Goal: Task Accomplishment & Management: Understand process/instructions

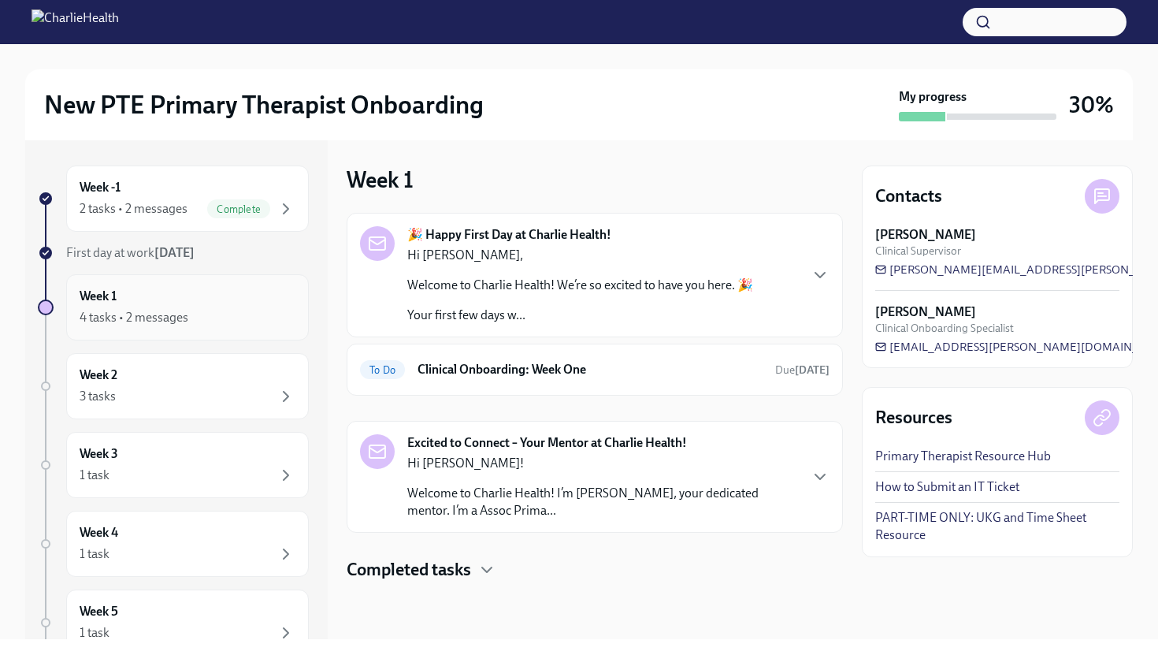
click at [203, 303] on div "Week 1 4 tasks • 2 messages" at bounding box center [188, 307] width 216 height 39
click at [448, 376] on h6 "Clinical Onboarding: Week One" at bounding box center [590, 369] width 345 height 17
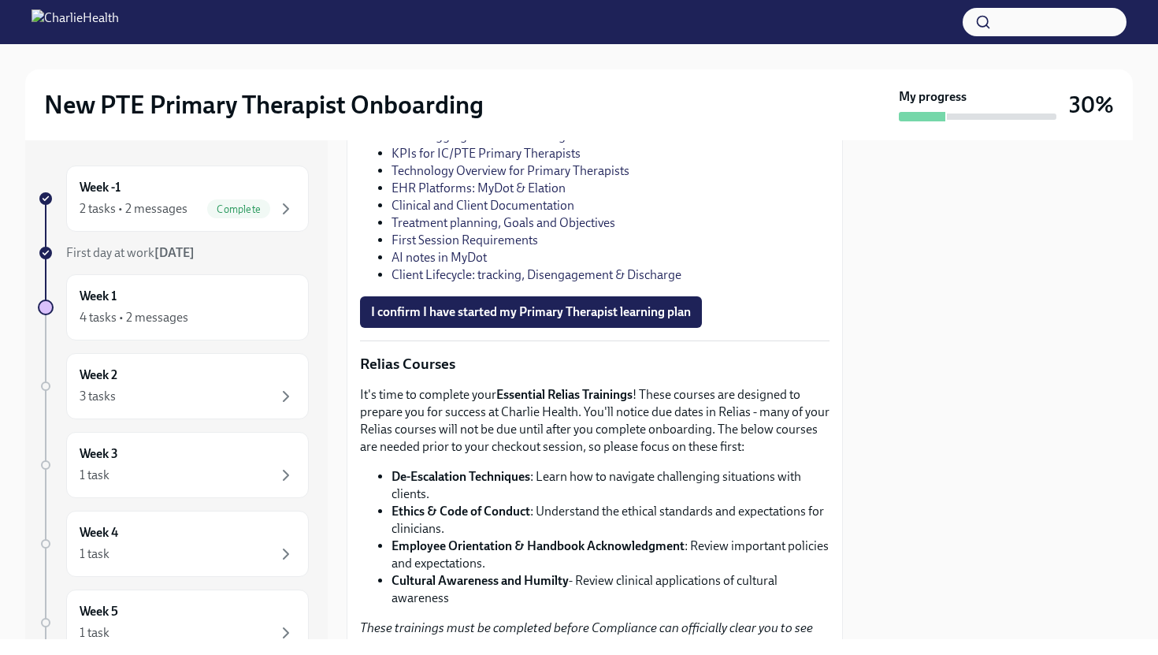
scroll to position [2106, 0]
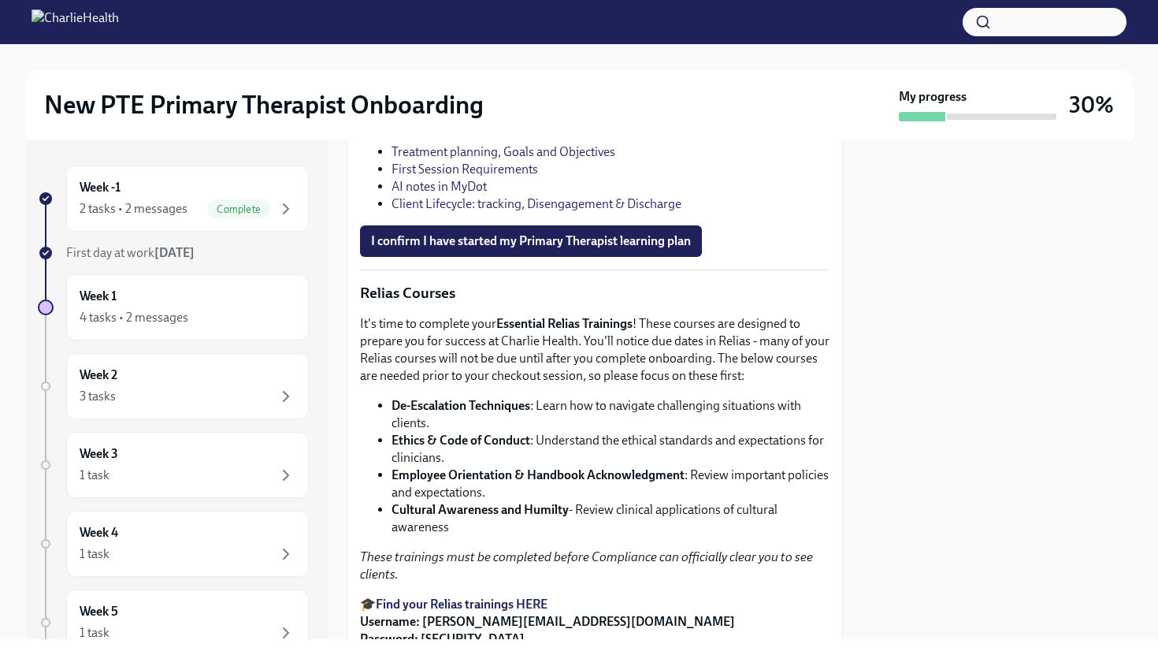
click at [474, 73] on link "Time Logging Procedures Using UKG" at bounding box center [493, 65] width 202 height 15
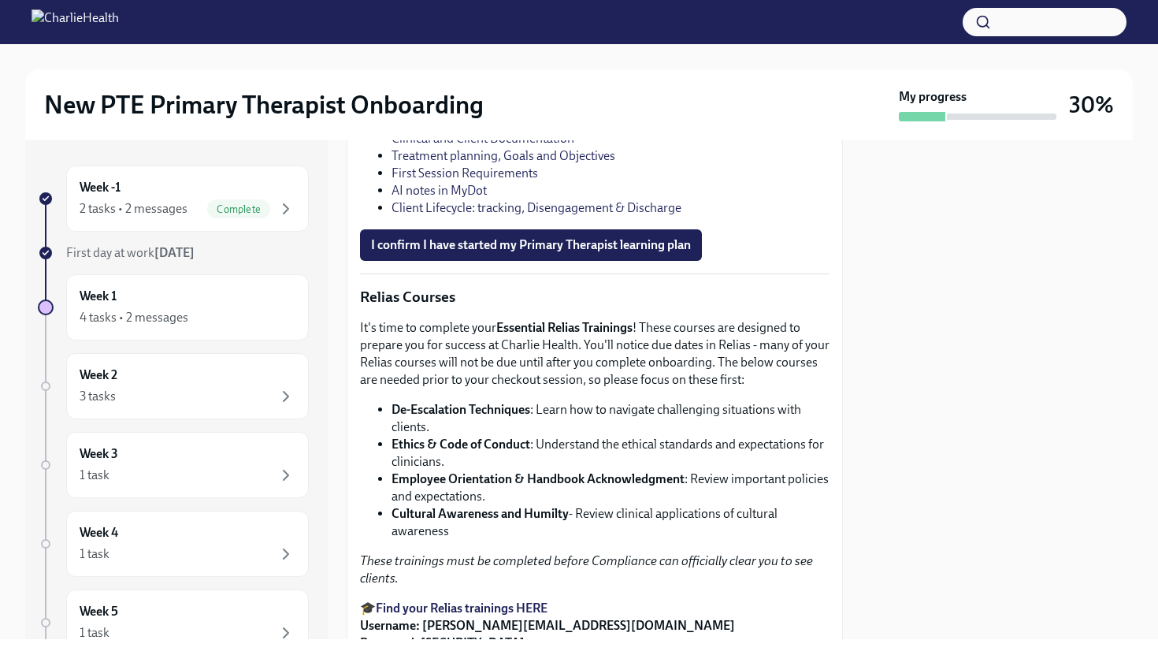
scroll to position [2084, 0]
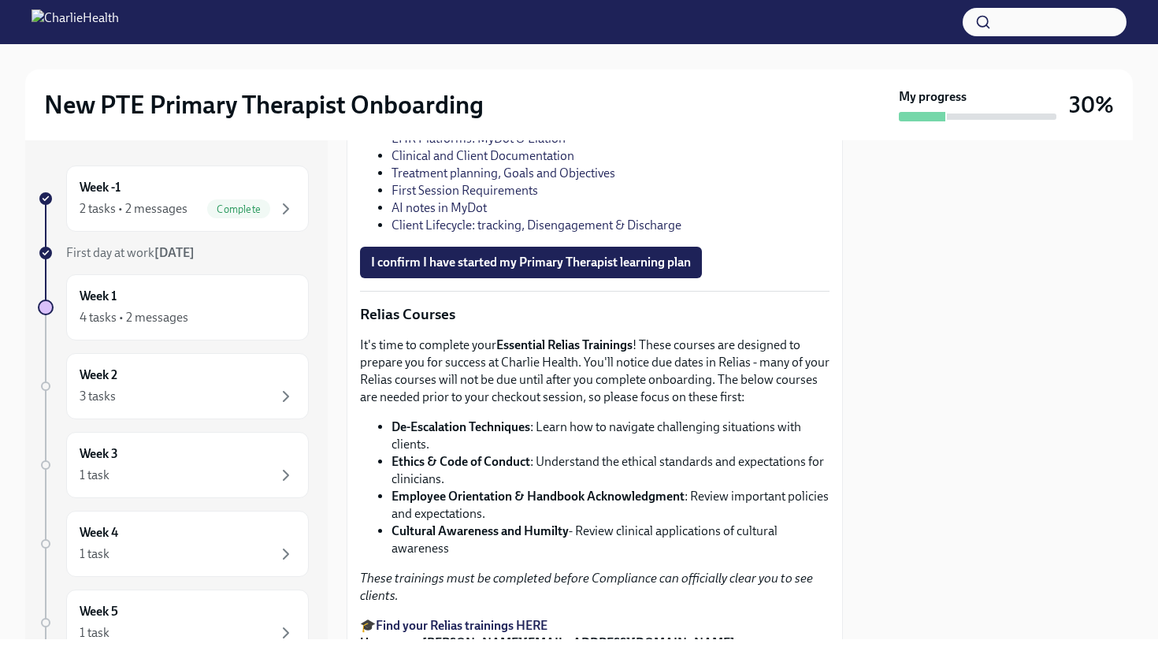
click at [436, 111] on link "KPIs for IC/PTE Primary Therapists" at bounding box center [486, 103] width 189 height 15
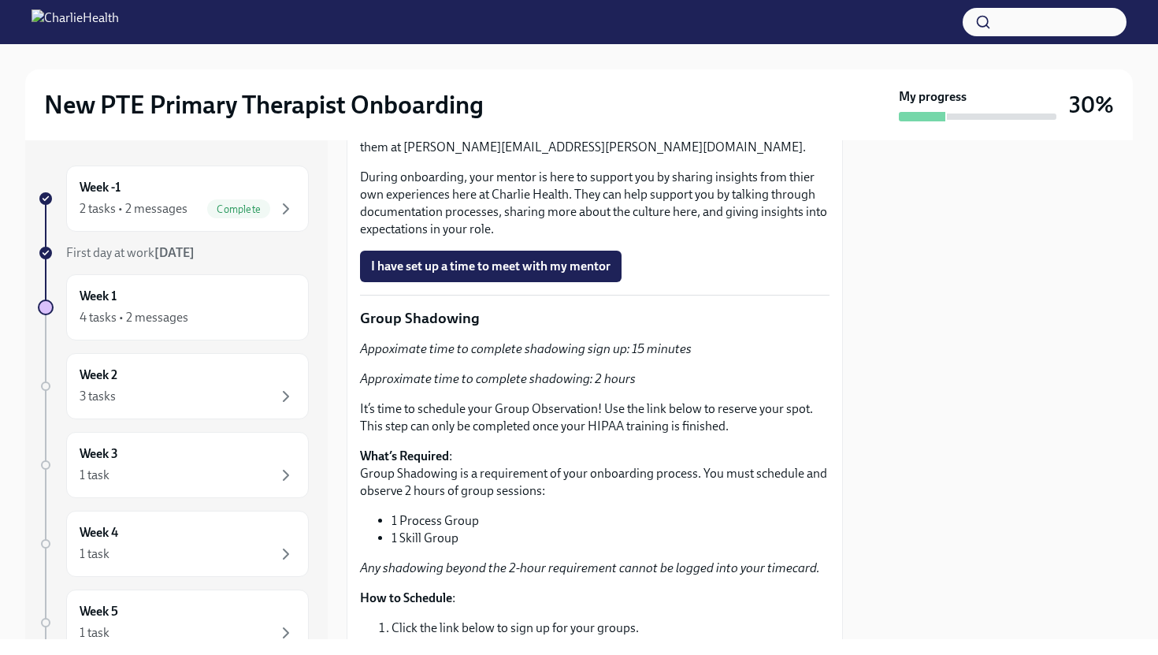
scroll to position [2816, 0]
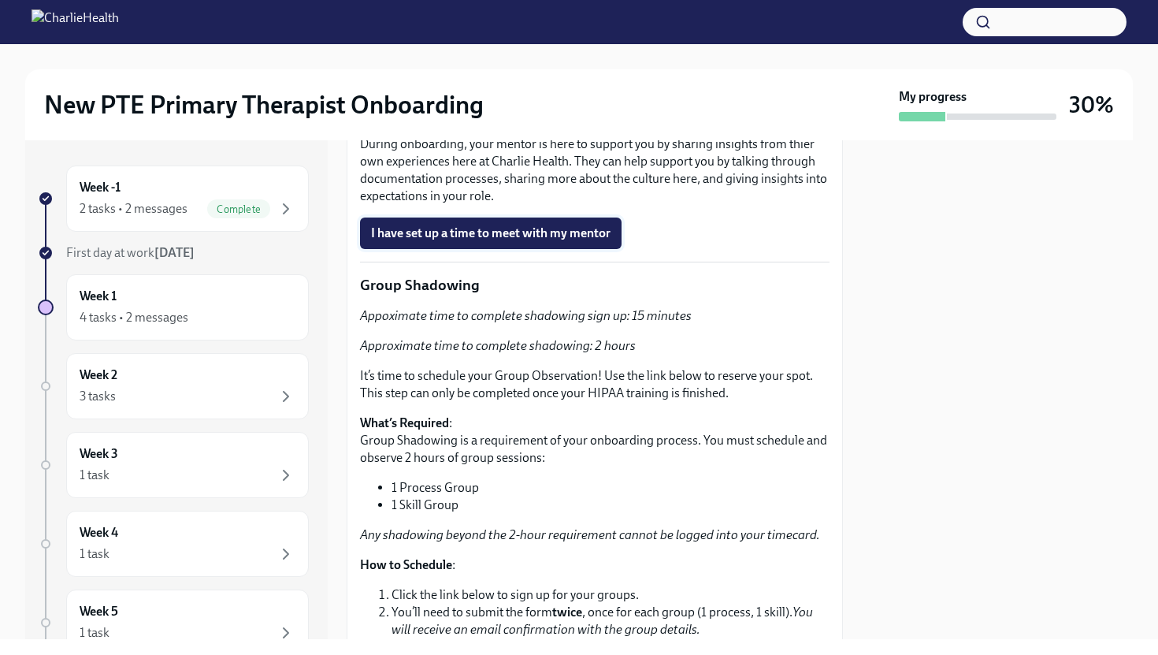
click at [501, 241] on span "I have set up a time to meet with my mentor" at bounding box center [491, 233] width 240 height 16
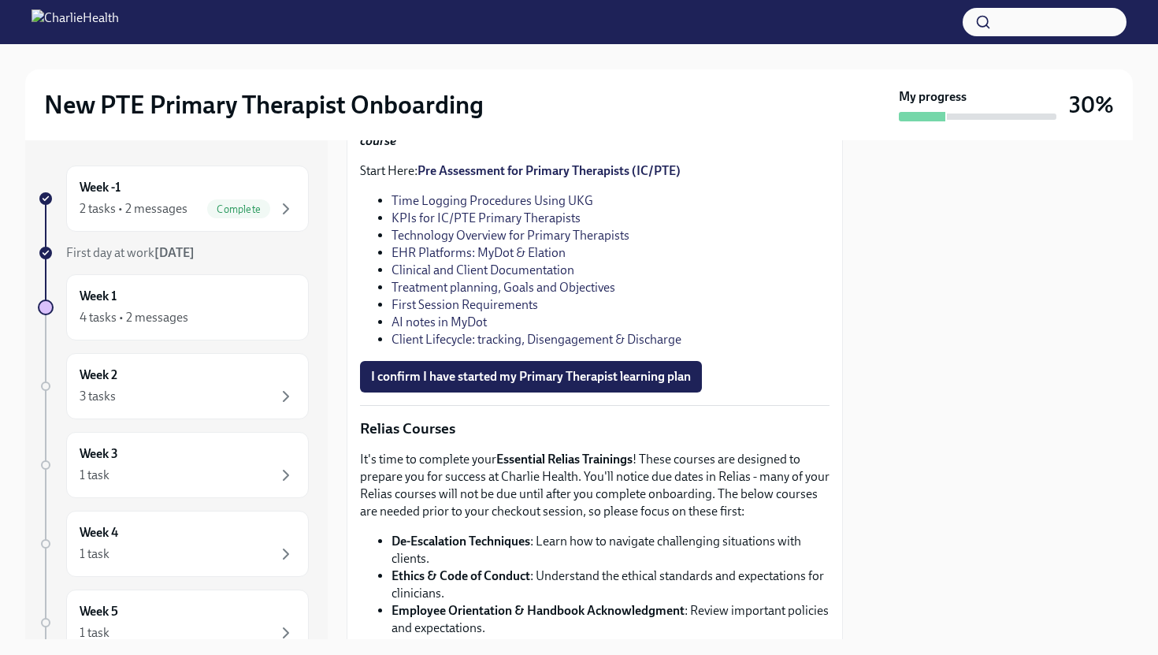
scroll to position [2002, 0]
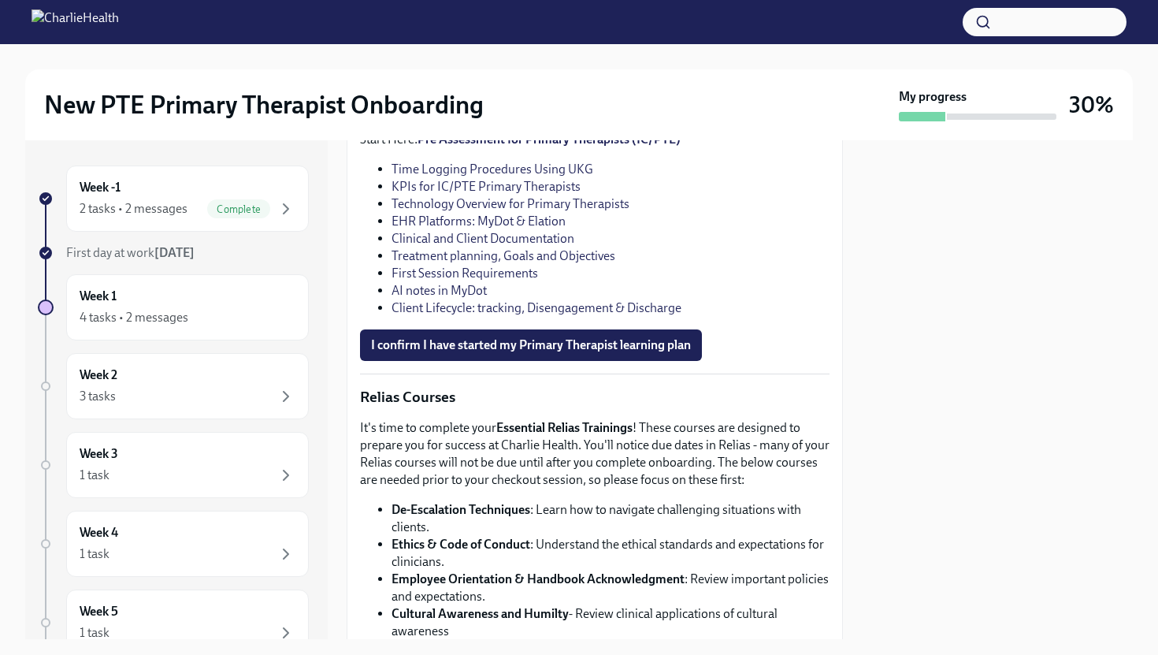
click at [507, 211] on link "Technology Overview for Primary Therapists" at bounding box center [511, 203] width 238 height 15
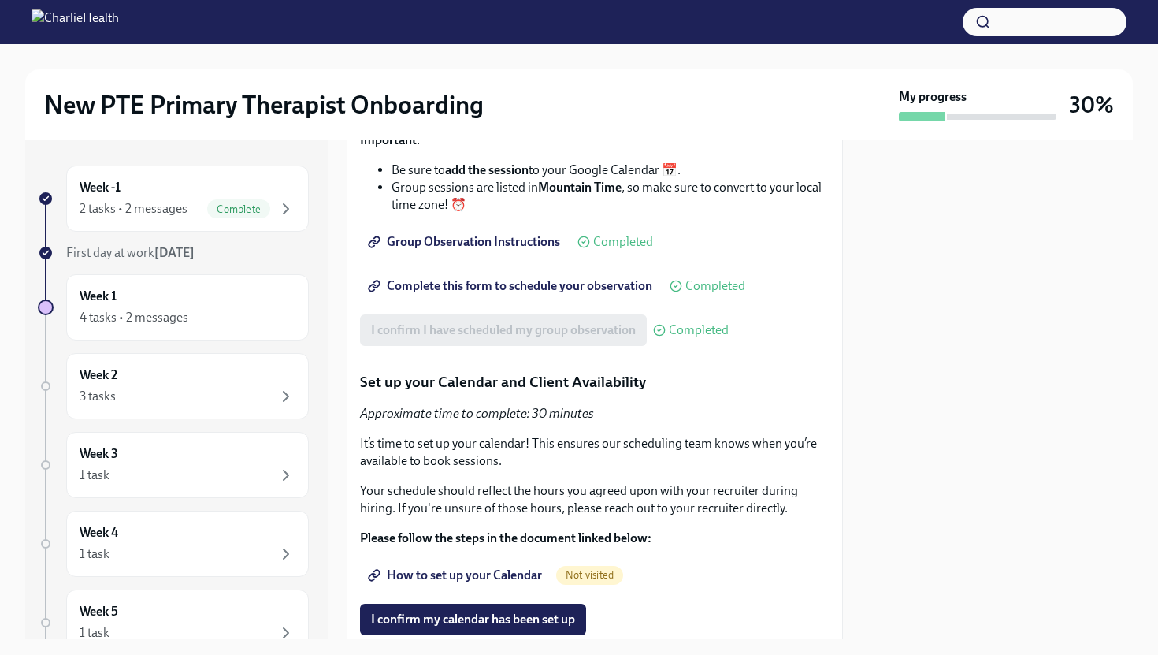
scroll to position [3549, 0]
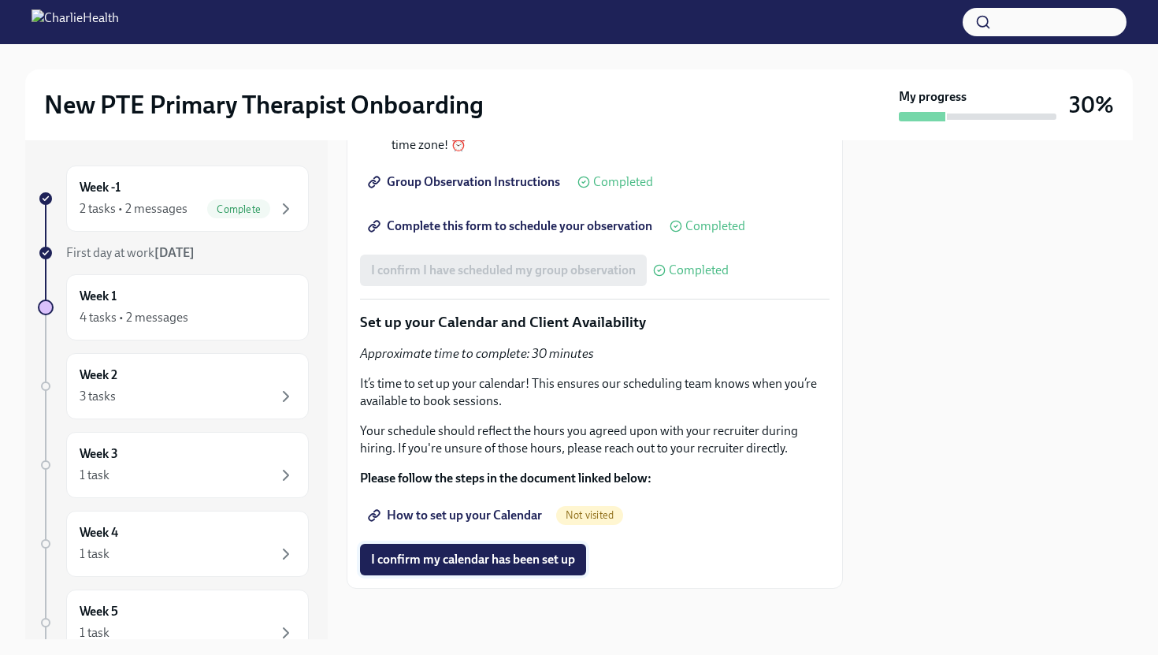
click at [496, 559] on span "I confirm my calendar has been set up" at bounding box center [473, 560] width 204 height 16
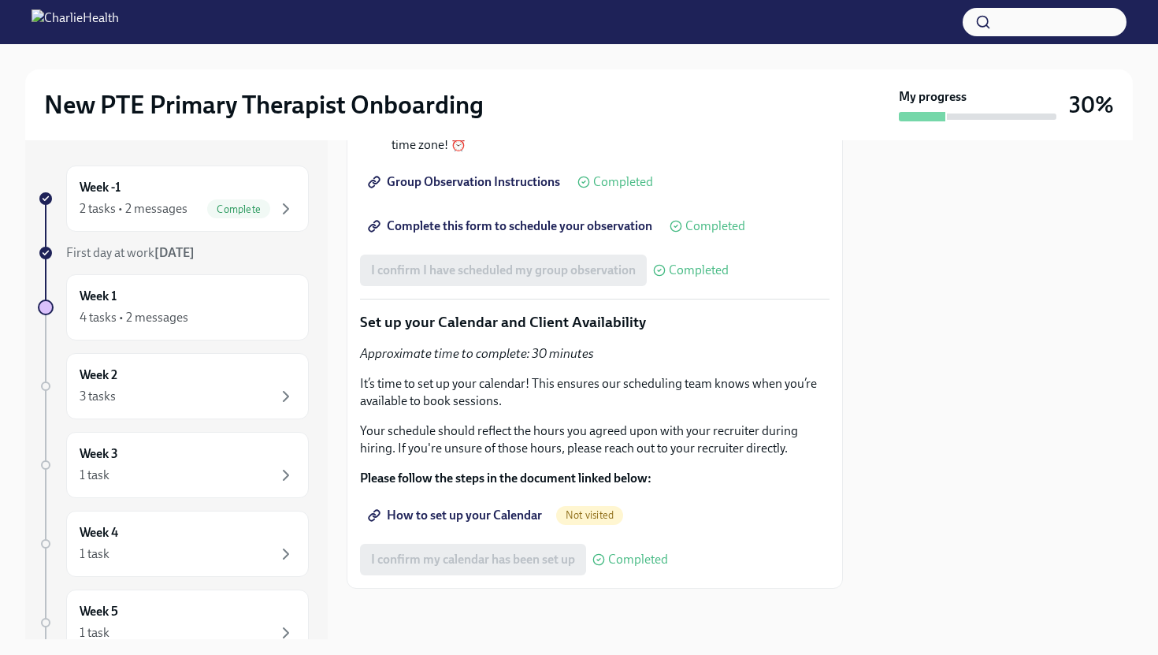
click at [459, 515] on span "How to set up your Calendar" at bounding box center [456, 516] width 171 height 16
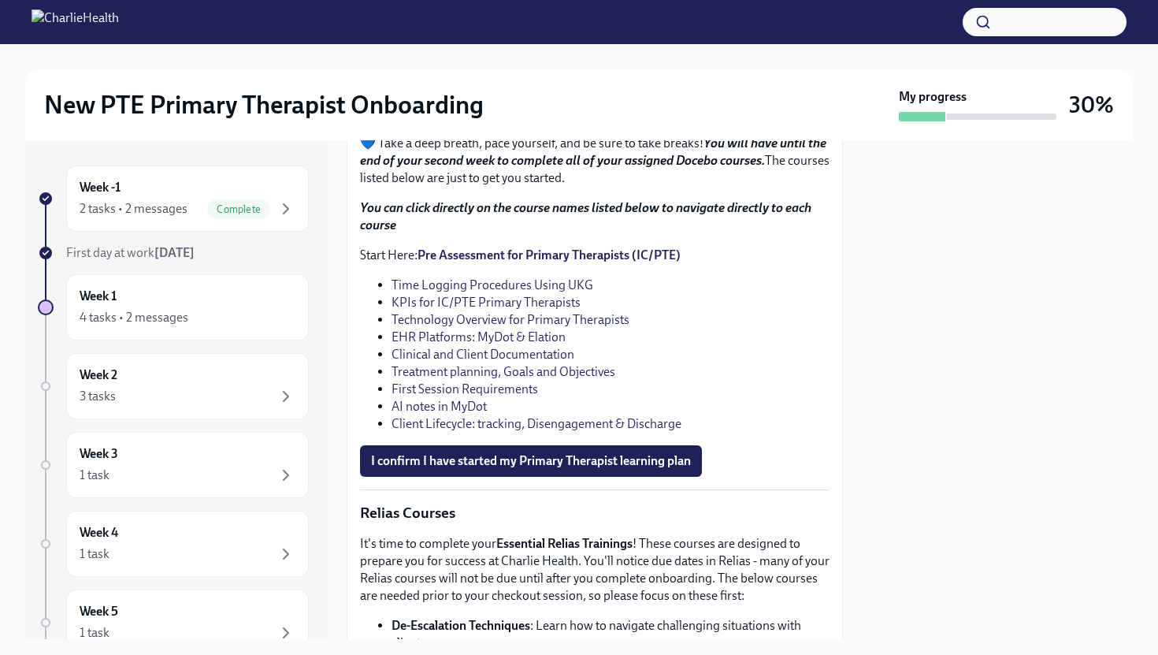
scroll to position [1869, 0]
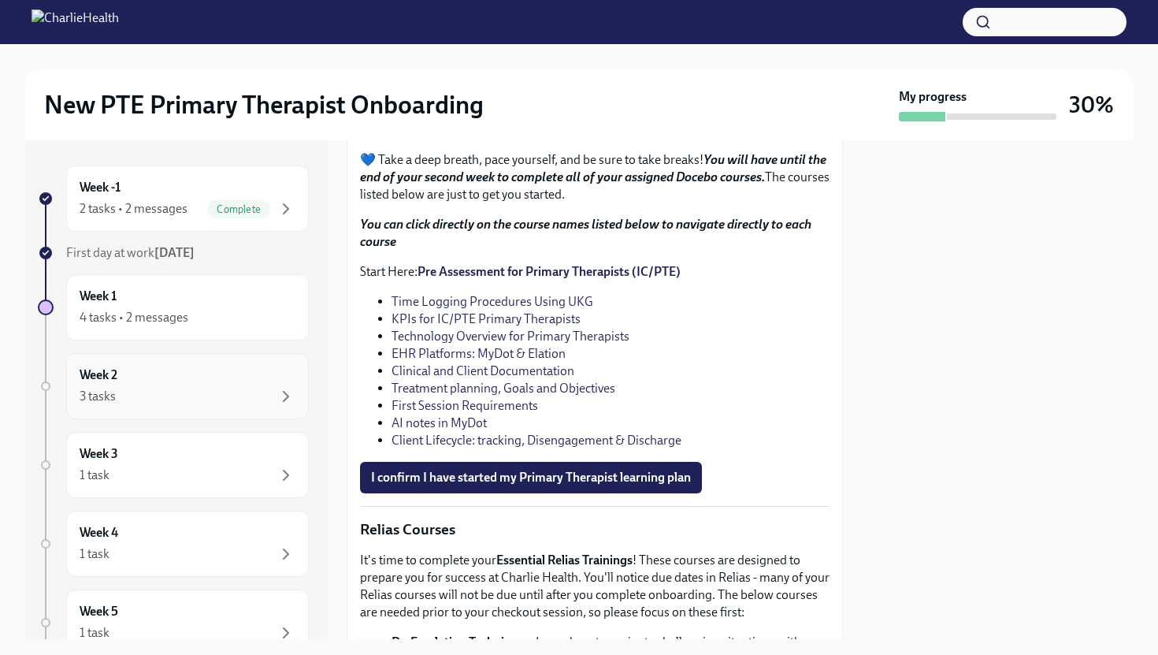
click at [211, 378] on div "Week 2 3 tasks" at bounding box center [188, 385] width 216 height 39
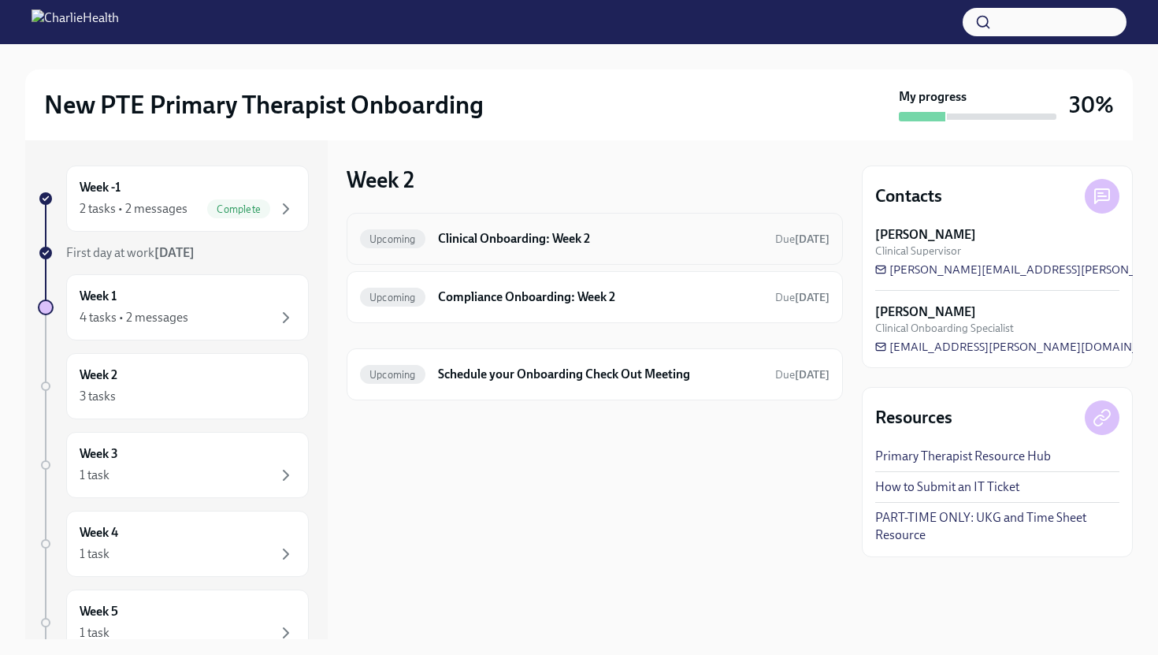
click at [556, 229] on div "Upcoming Clinical Onboarding: Week 2 Due [DATE]" at bounding box center [595, 238] width 470 height 25
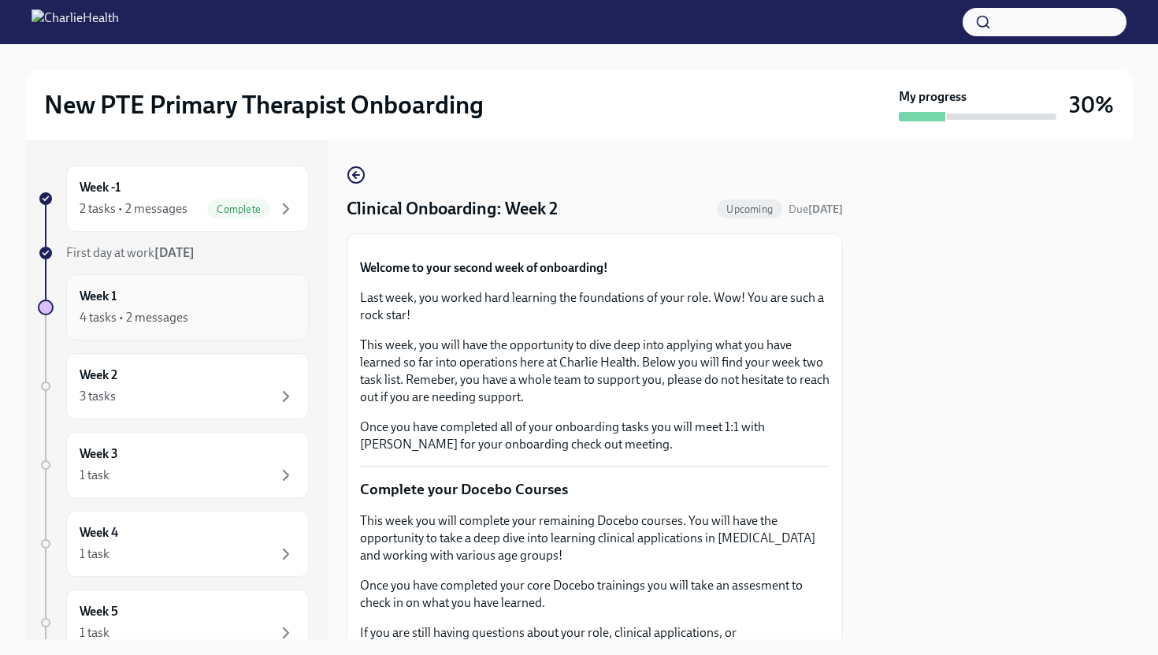
click at [217, 299] on div "Week 1 4 tasks • 2 messages" at bounding box center [188, 307] width 216 height 39
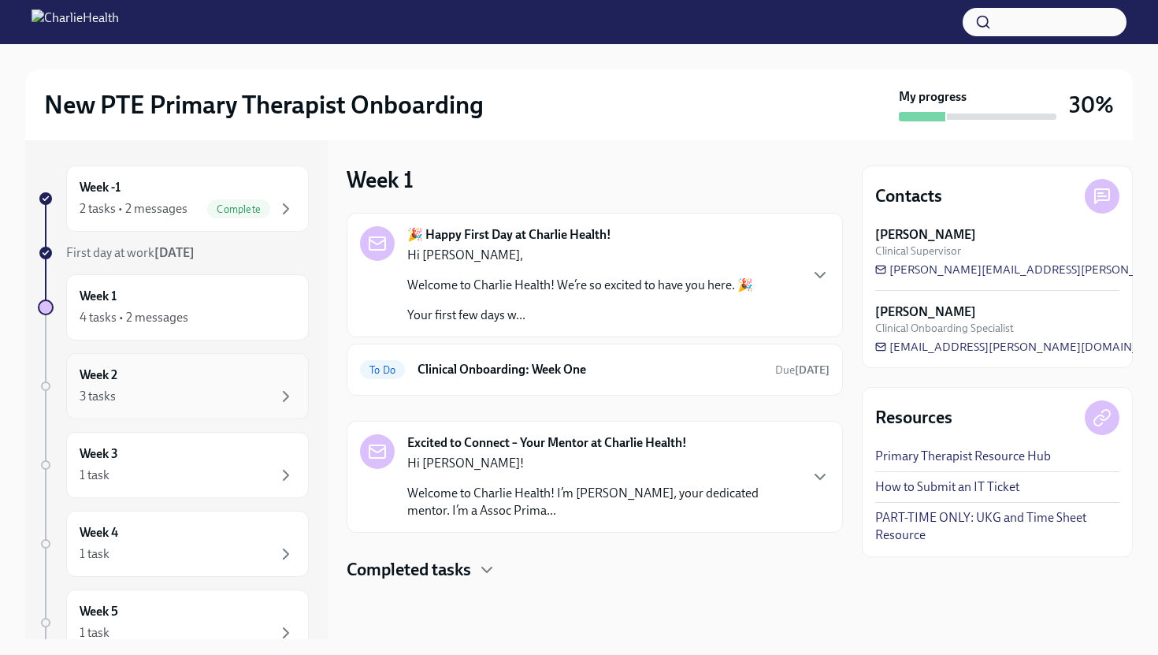
click at [214, 370] on div "Week 2 3 tasks" at bounding box center [188, 385] width 216 height 39
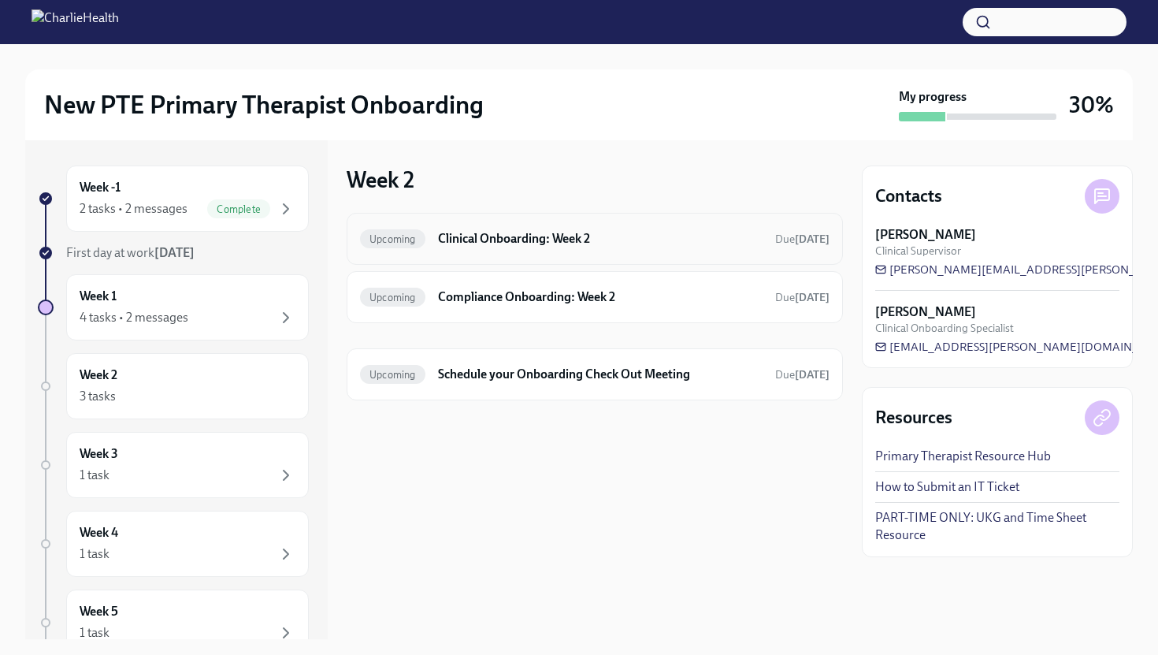
click at [551, 243] on h6 "Clinical Onboarding: Week 2" at bounding box center [600, 238] width 325 height 17
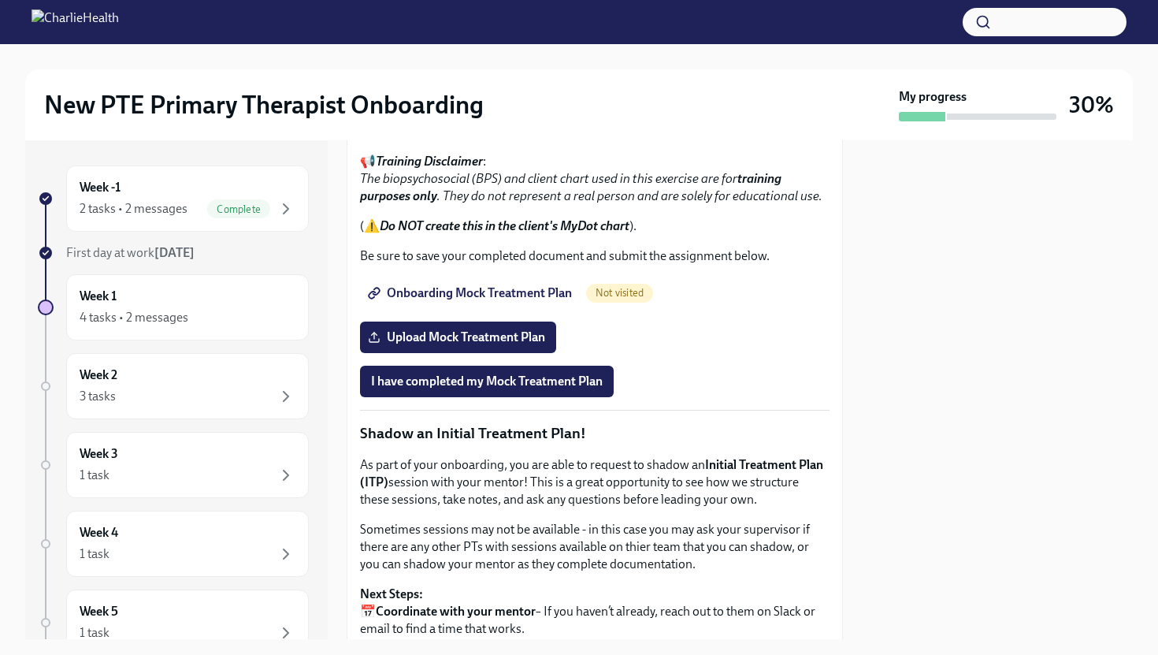
scroll to position [1219, 0]
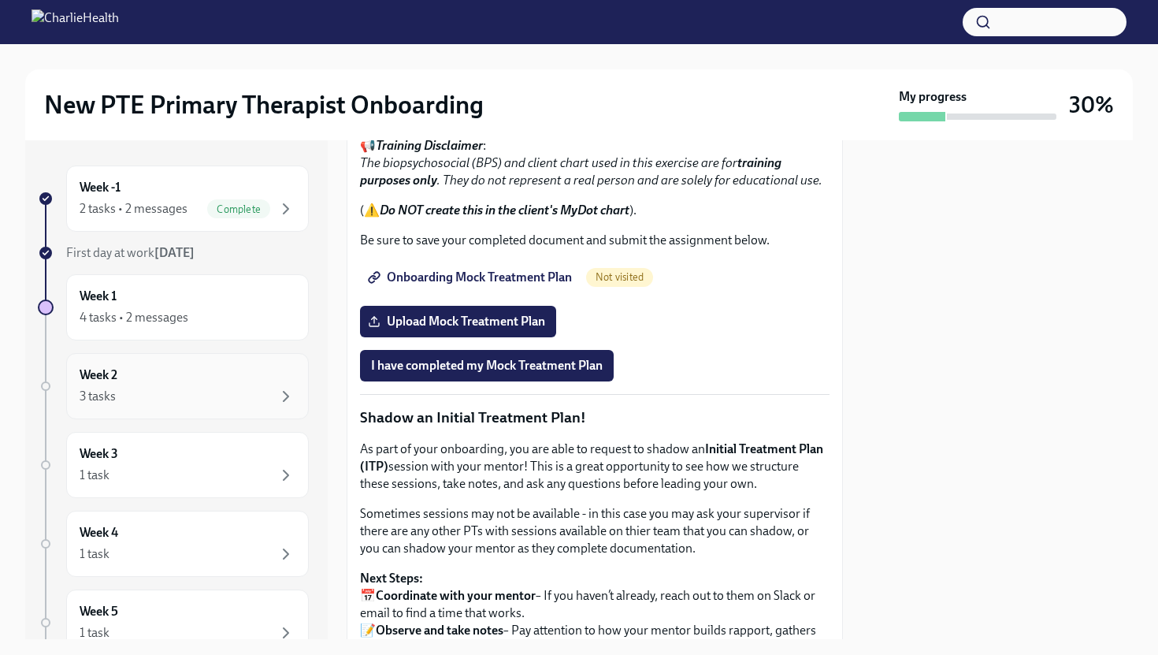
click at [139, 400] on div "3 tasks" at bounding box center [188, 396] width 216 height 19
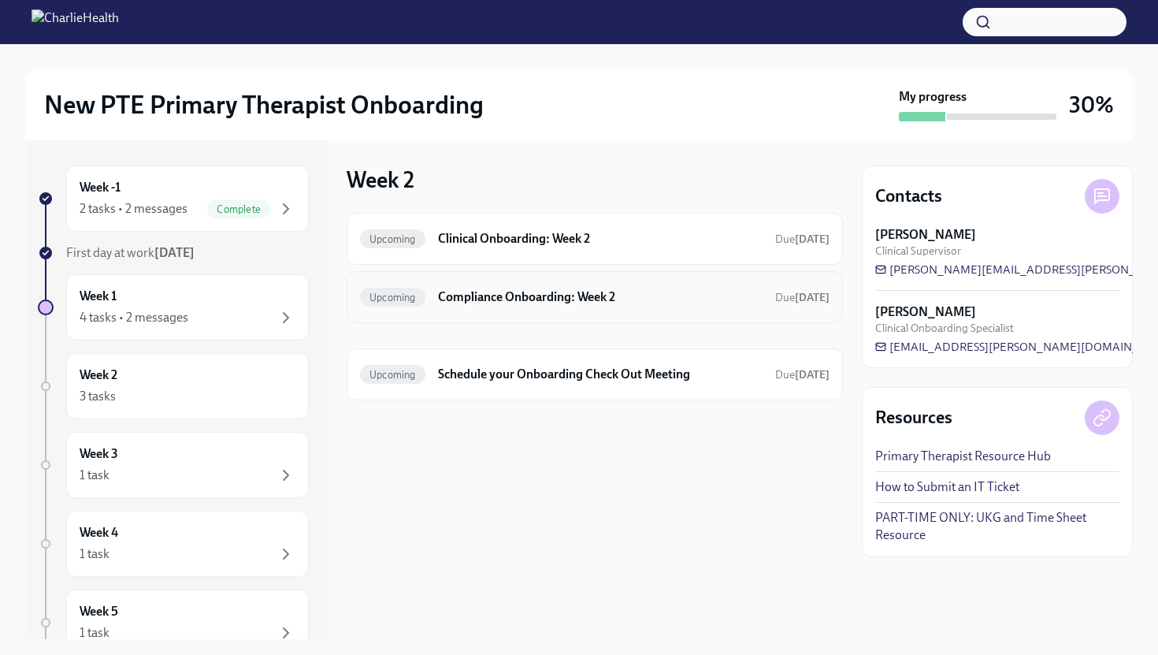
click at [508, 306] on div "Upcoming Compliance Onboarding: Week 2 Due [DATE]" at bounding box center [595, 296] width 470 height 25
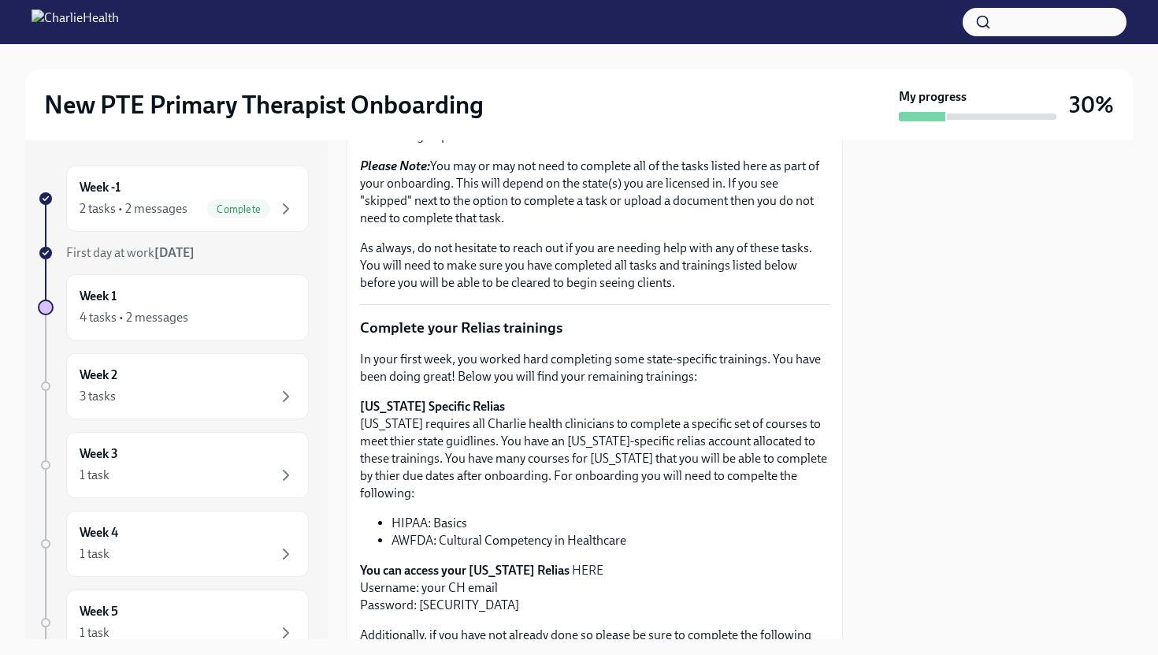
scroll to position [120, 0]
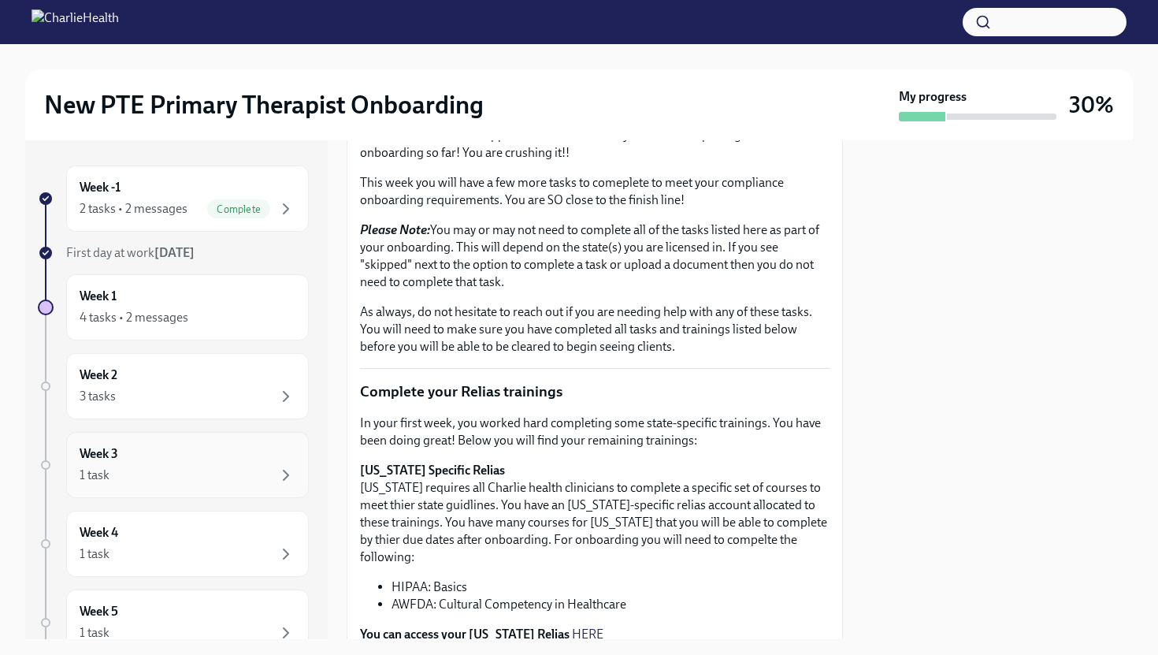
click at [218, 453] on div "Week 3 1 task" at bounding box center [188, 464] width 216 height 39
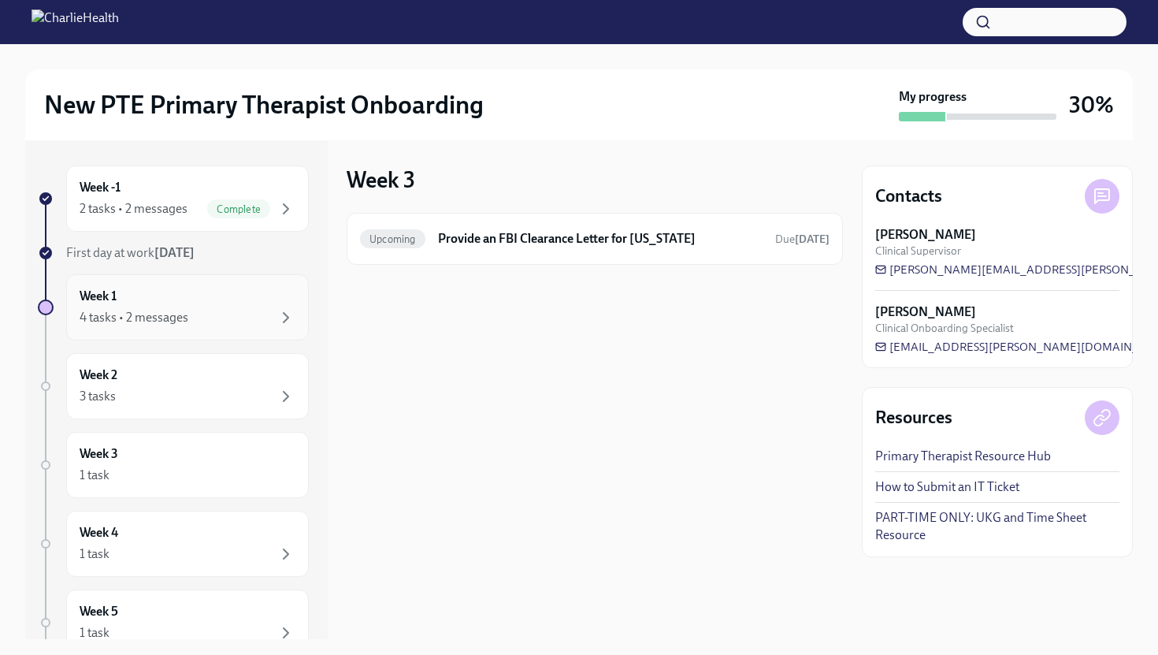
click at [192, 329] on div "Week 1 4 tasks • 2 messages" at bounding box center [187, 307] width 243 height 66
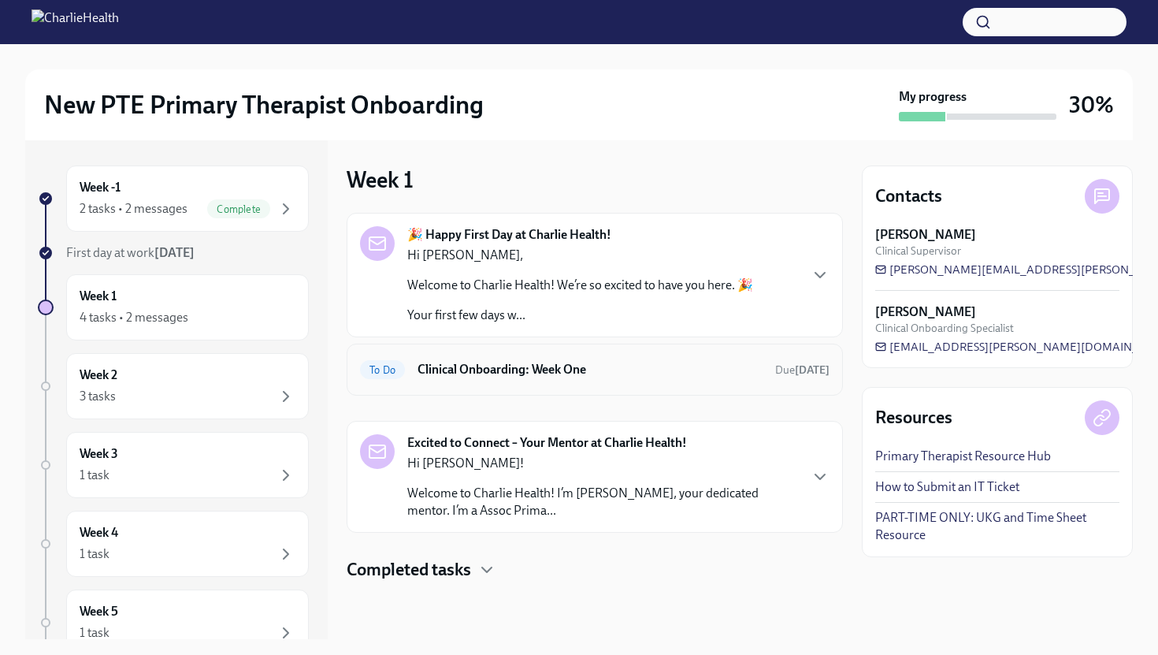
click at [457, 376] on h6 "Clinical Onboarding: Week One" at bounding box center [590, 369] width 345 height 17
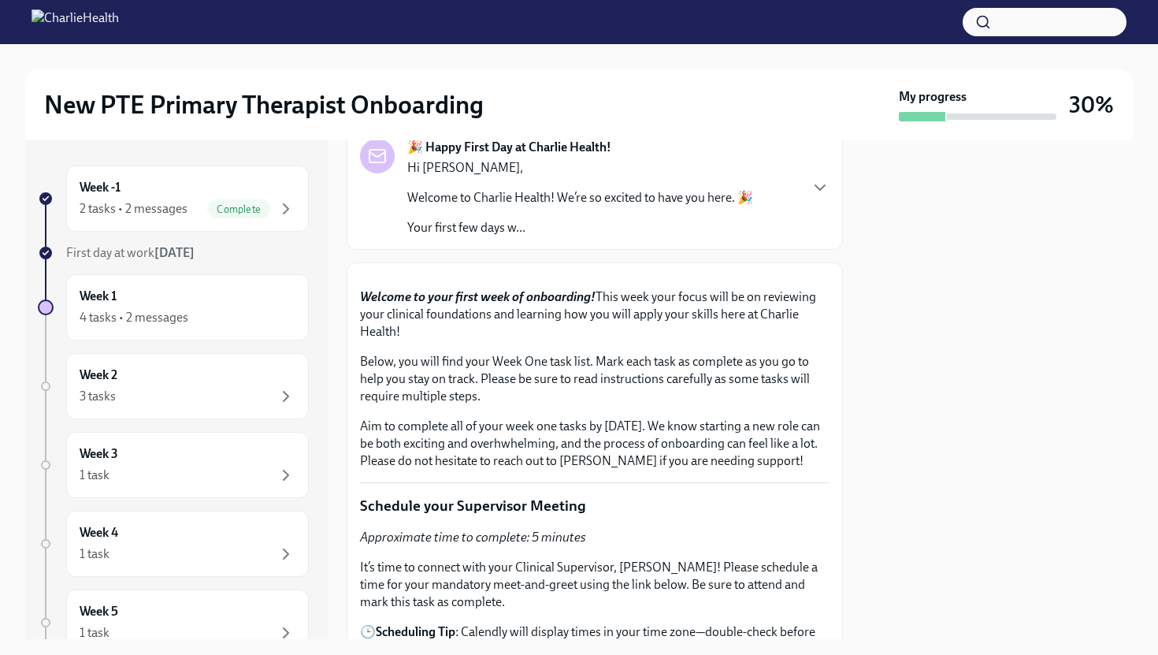
scroll to position [87, 0]
